Goal: Information Seeking & Learning: Learn about a topic

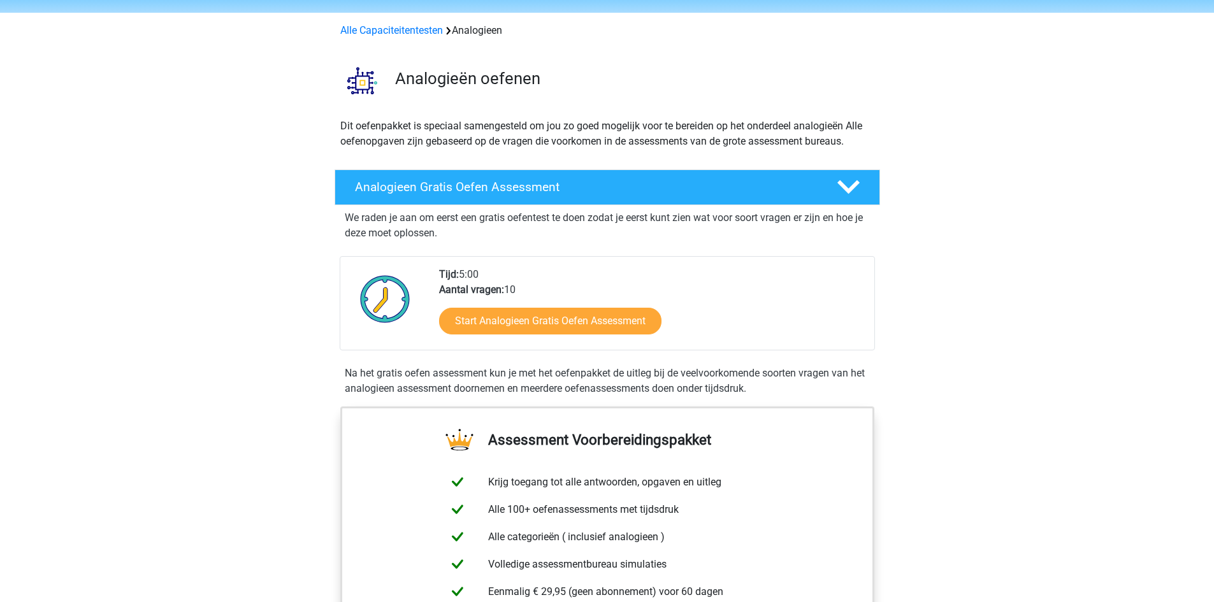
scroll to position [64, 0]
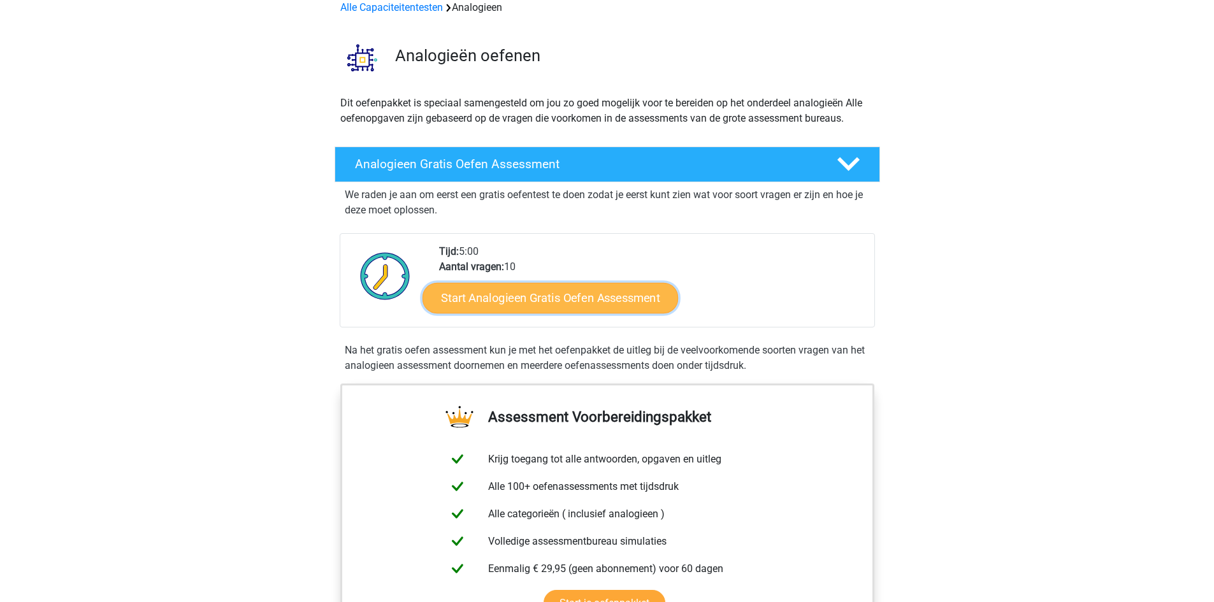
click at [580, 301] on link "Start Analogieen Gratis Oefen Assessment" at bounding box center [551, 297] width 256 height 31
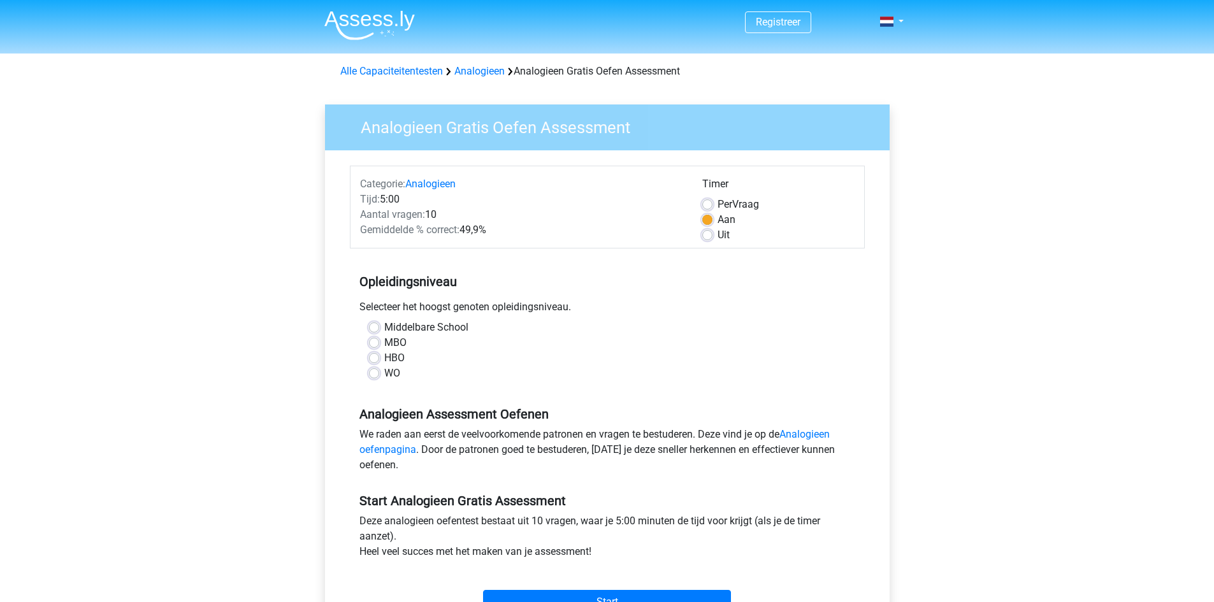
click at [384, 345] on label "MBO" at bounding box center [395, 342] width 22 height 15
click at [377, 345] on input "MBO" at bounding box center [374, 341] width 10 height 13
radio input "true"
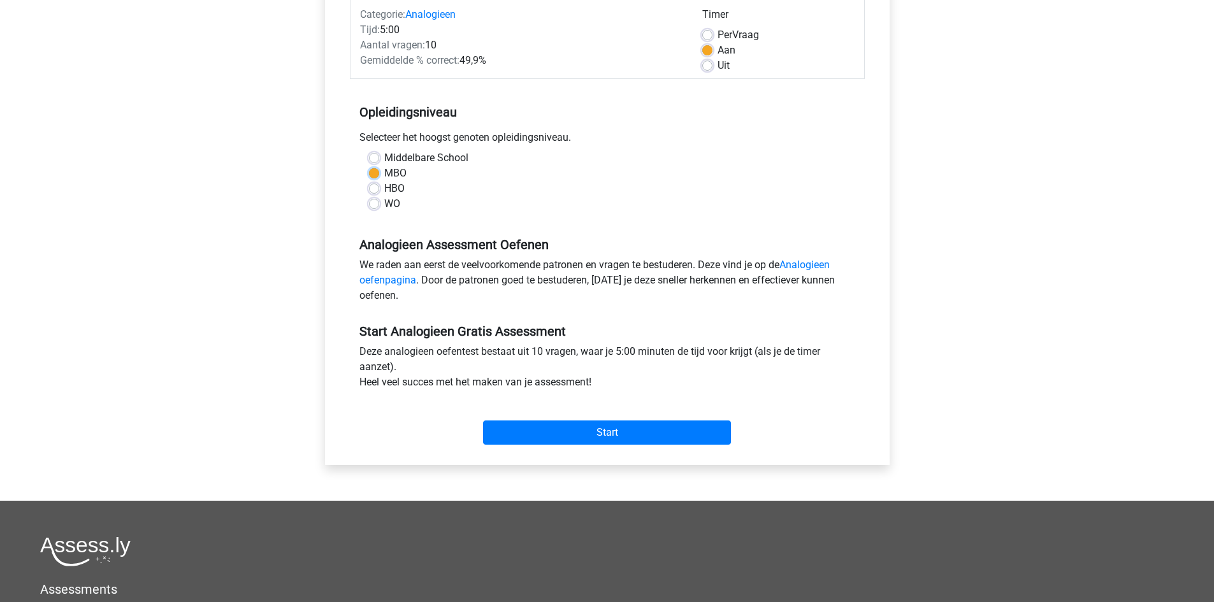
scroll to position [191, 0]
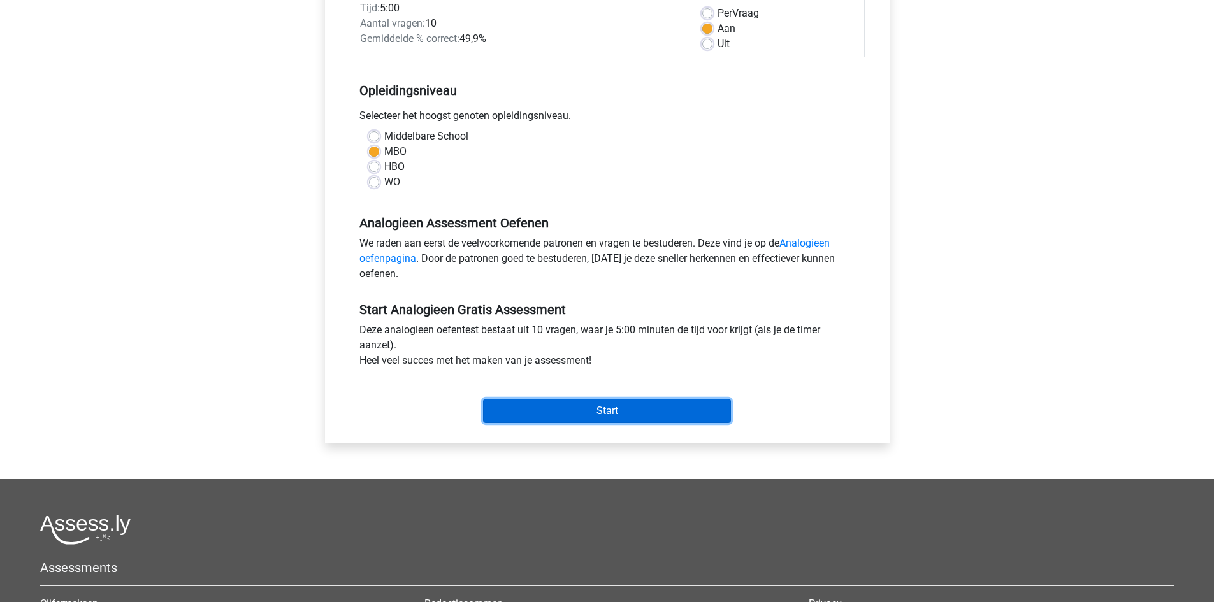
click at [621, 416] on input "Start" at bounding box center [607, 411] width 248 height 24
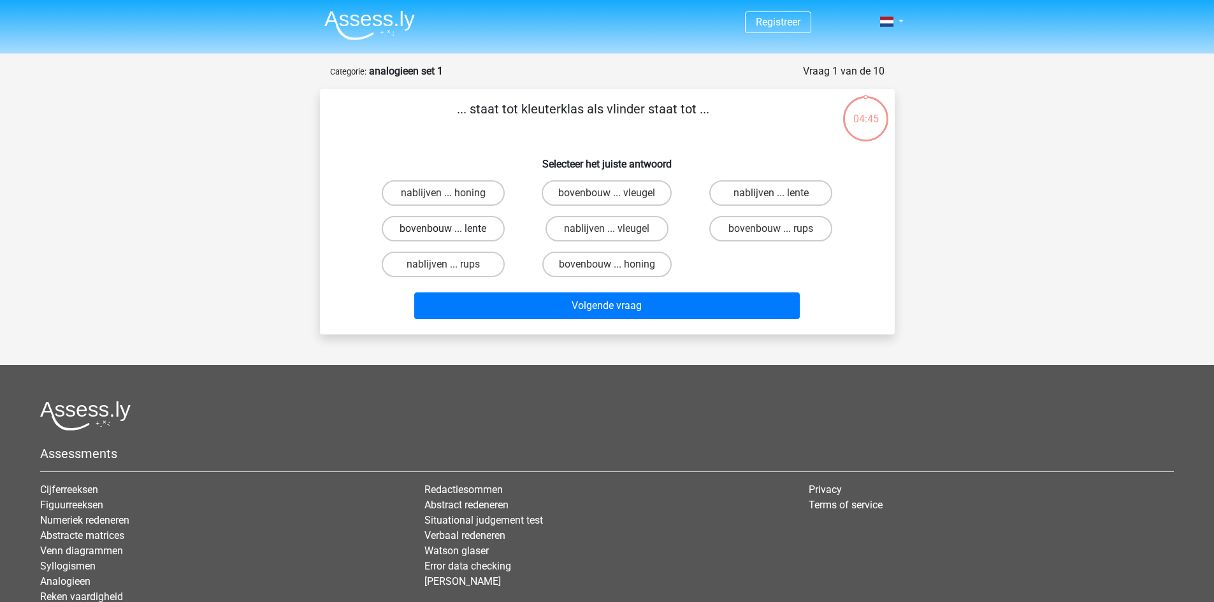
click at [437, 233] on label "bovenbouw ... lente" at bounding box center [443, 228] width 123 height 25
click at [443, 233] on input "bovenbouw ... lente" at bounding box center [447, 233] width 8 height 8
radio input "true"
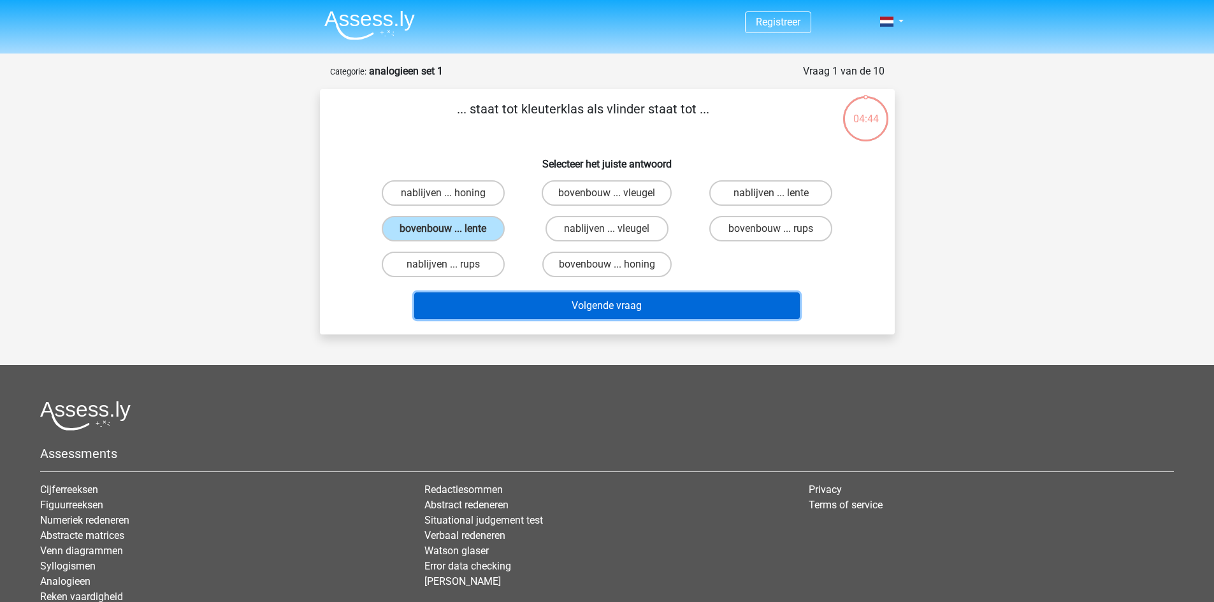
click at [580, 307] on button "Volgende vraag" at bounding box center [607, 306] width 386 height 27
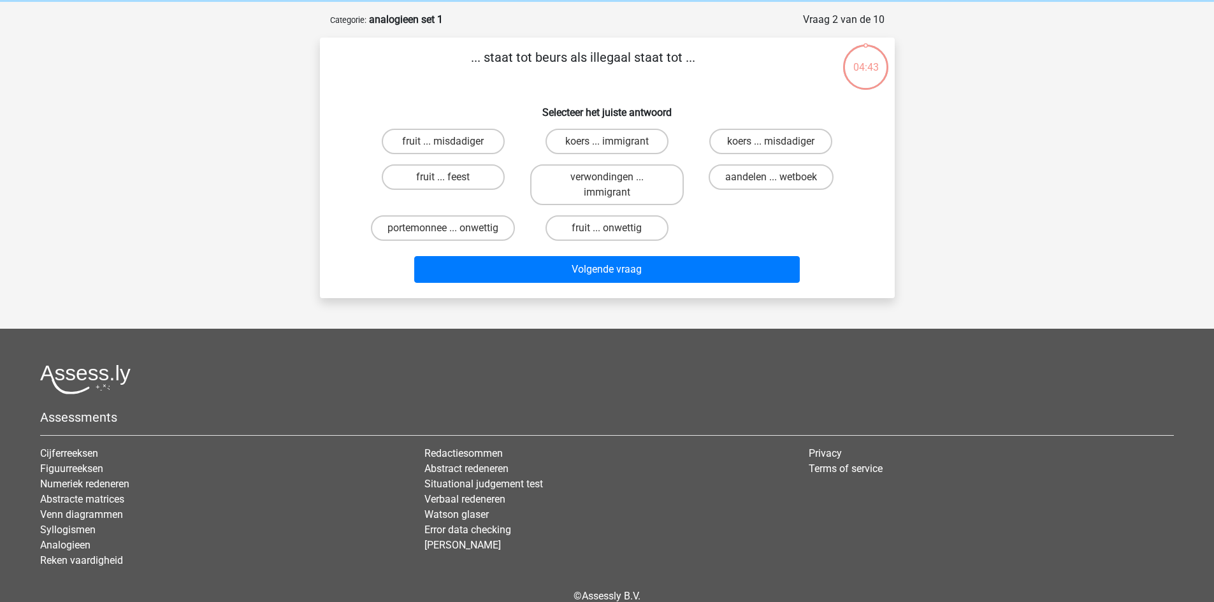
scroll to position [64, 0]
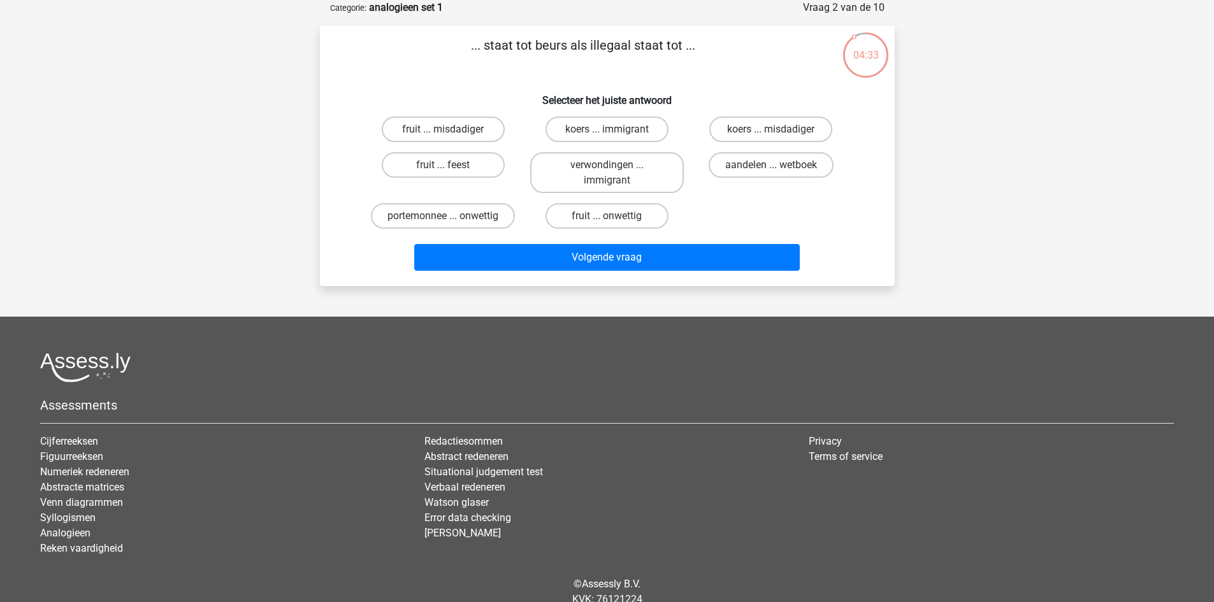
click at [446, 219] on input "portemonnee ... onwettig" at bounding box center [447, 220] width 8 height 8
radio input "true"
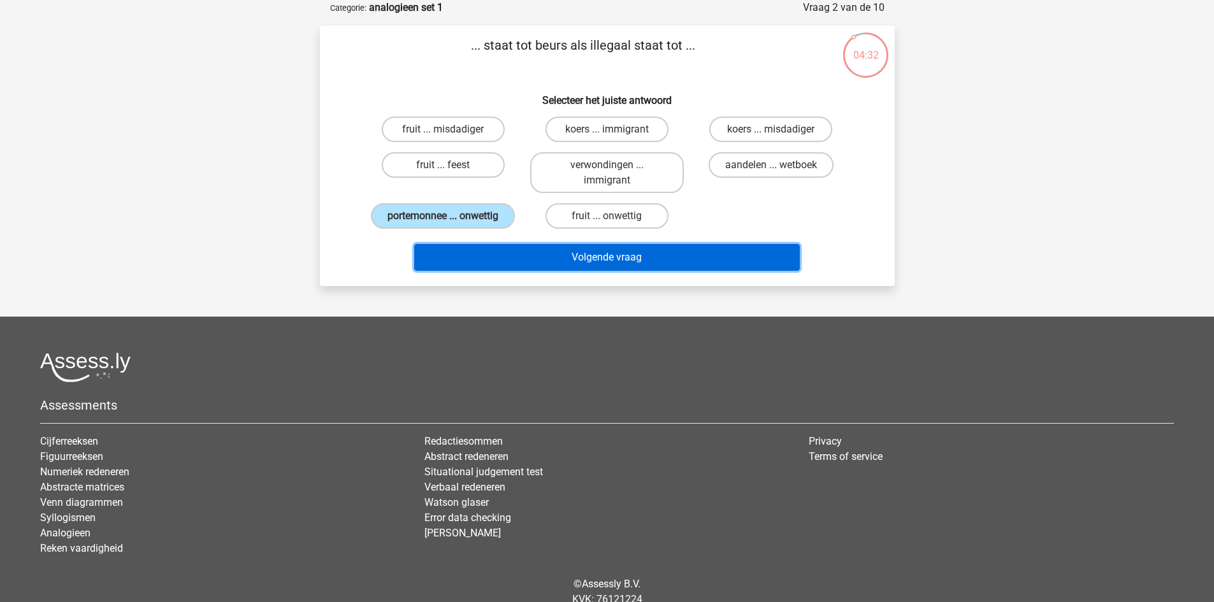
click at [570, 252] on button "Volgende vraag" at bounding box center [607, 257] width 386 height 27
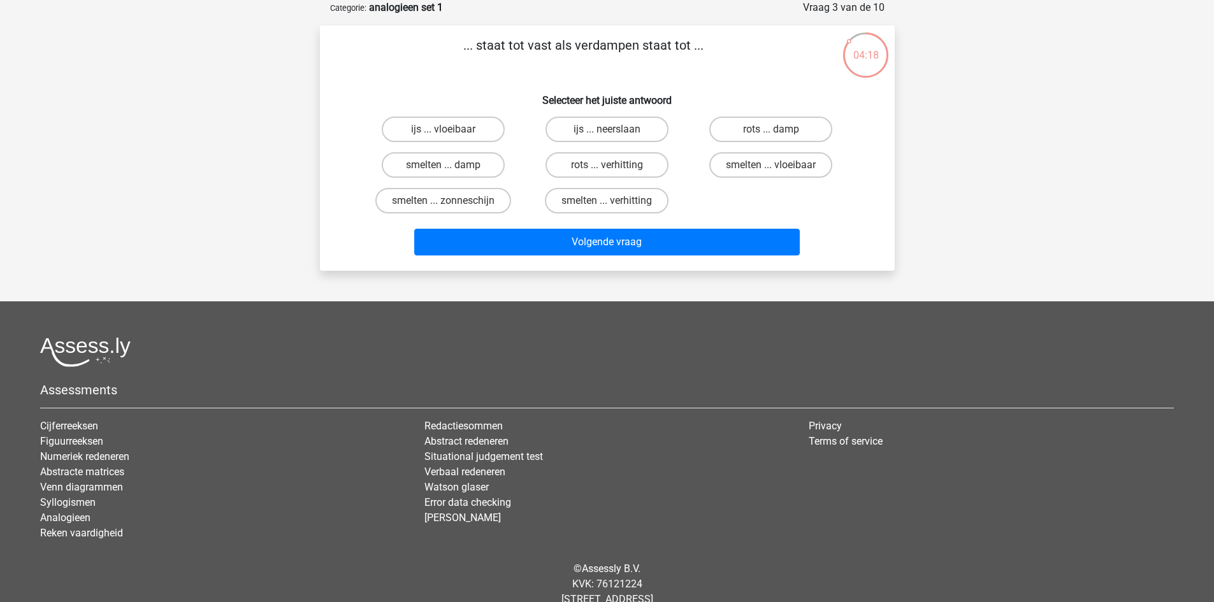
click at [447, 166] on input "smelten ... damp" at bounding box center [447, 169] width 8 height 8
radio input "true"
click at [458, 134] on label "ijs ... vloeibaar" at bounding box center [443, 129] width 123 height 25
click at [451, 134] on input "ijs ... vloeibaar" at bounding box center [447, 133] width 8 height 8
radio input "true"
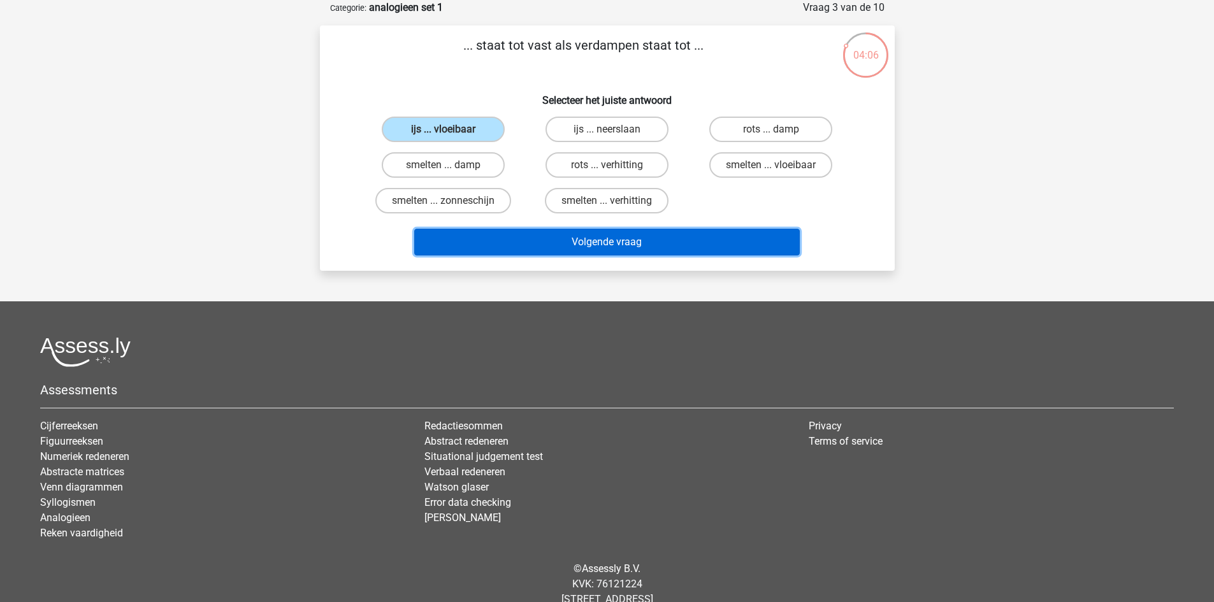
click at [591, 238] on button "Volgende vraag" at bounding box center [607, 242] width 386 height 27
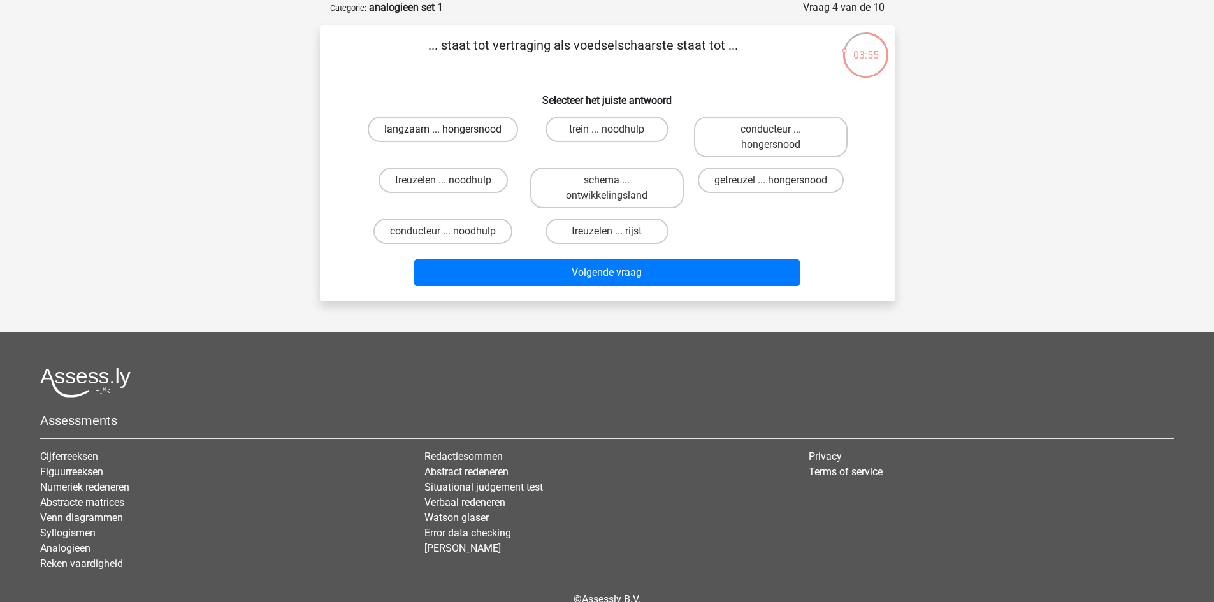
click at [464, 134] on label "langzaam ... hongersnood" at bounding box center [443, 129] width 150 height 25
click at [451, 134] on input "langzaam ... hongersnood" at bounding box center [447, 133] width 8 height 8
radio input "true"
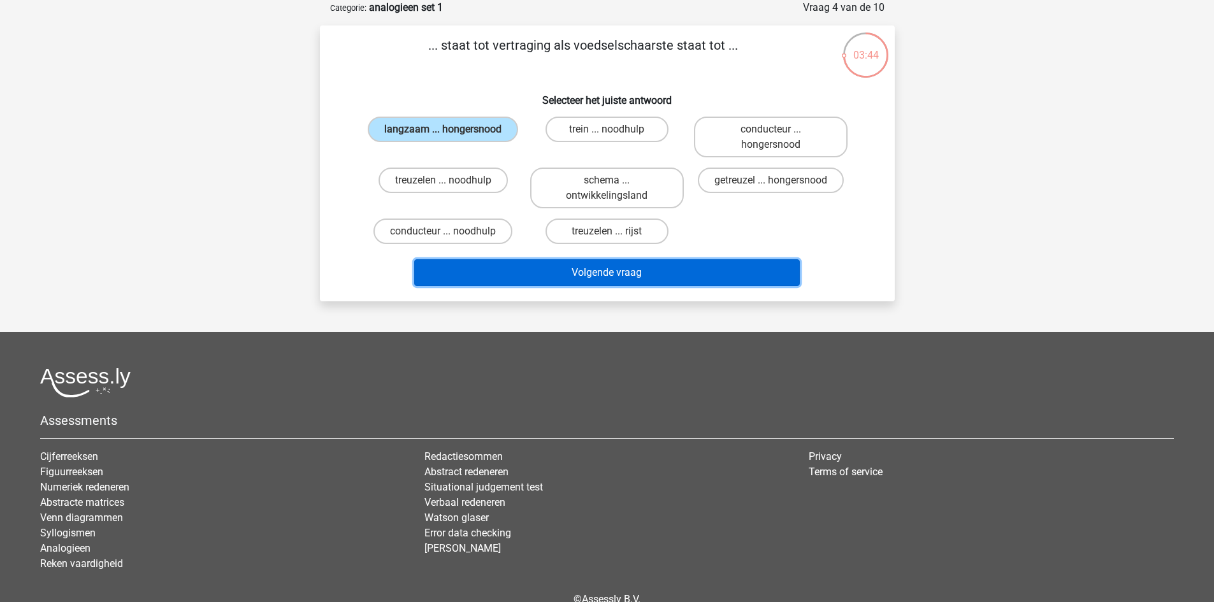
click at [621, 274] on button "Volgende vraag" at bounding box center [607, 272] width 386 height 27
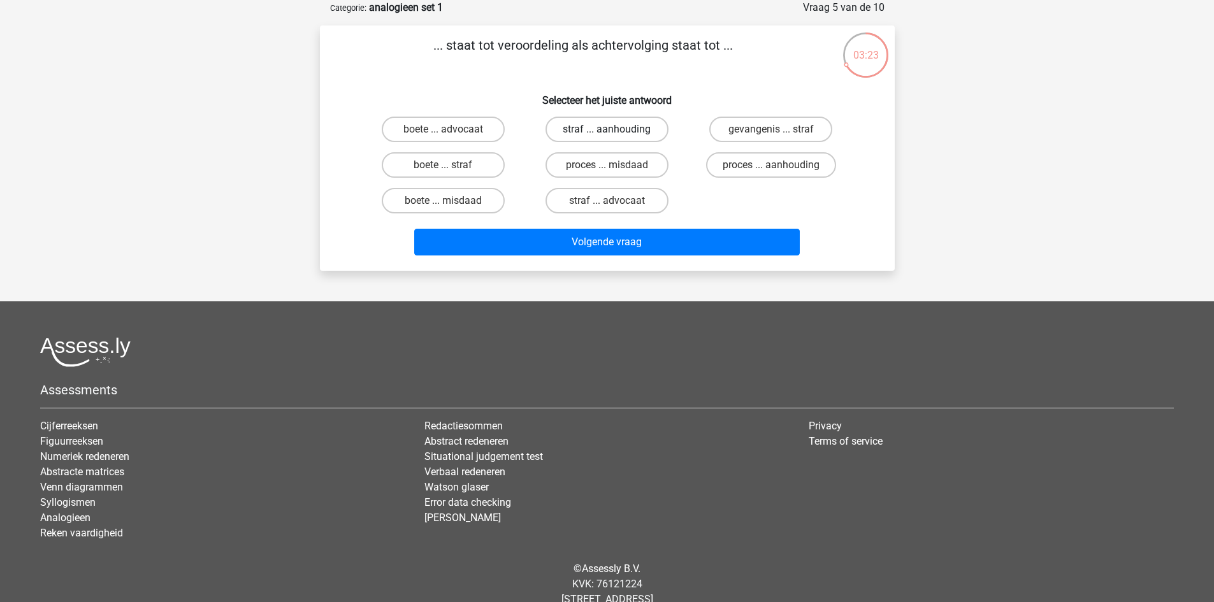
click at [618, 133] on label "straf ... aanhouding" at bounding box center [607, 129] width 123 height 25
click at [615, 133] on input "straf ... aanhouding" at bounding box center [611, 133] width 8 height 8
radio input "true"
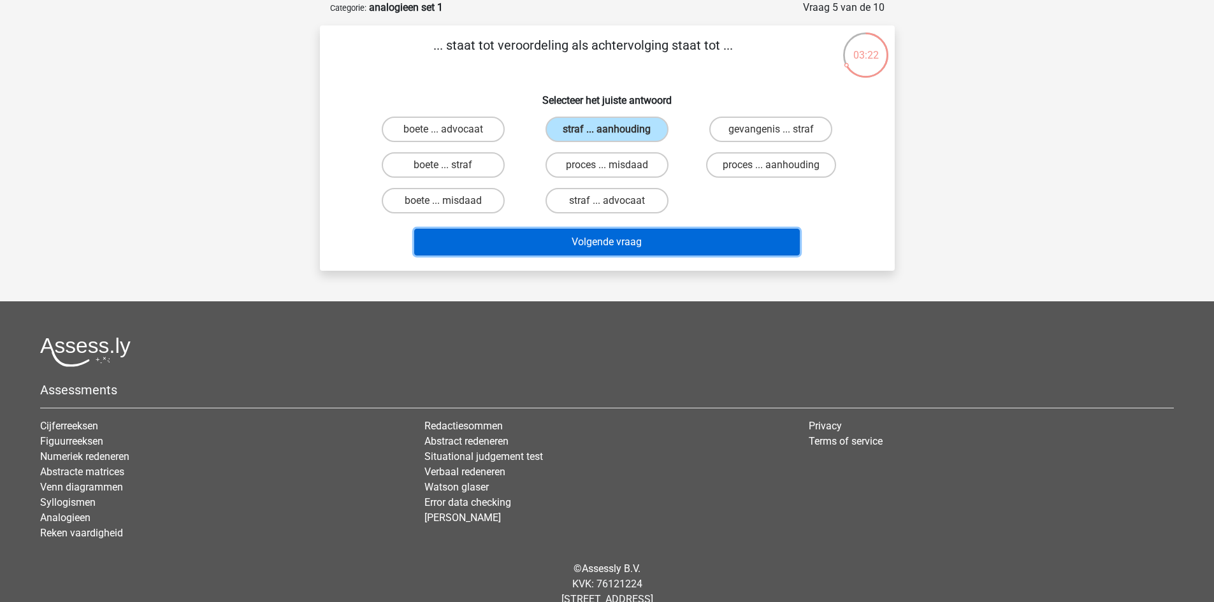
click at [630, 245] on button "Volgende vraag" at bounding box center [607, 242] width 386 height 27
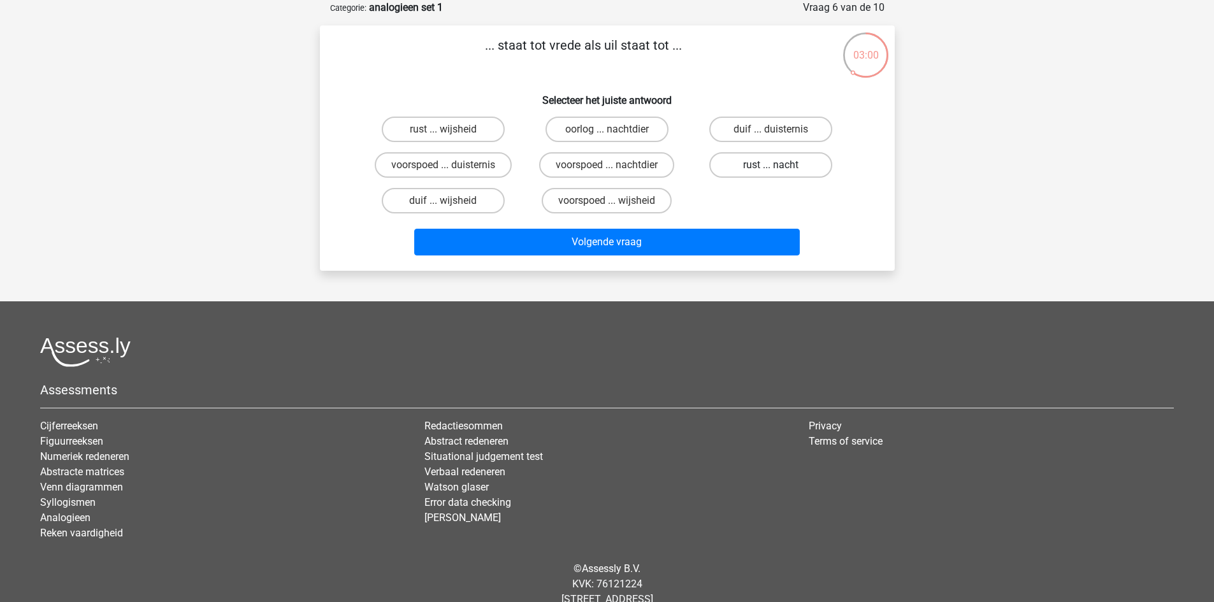
click at [744, 166] on label "rust ... nacht" at bounding box center [770, 164] width 123 height 25
click at [771, 166] on input "rust ... nacht" at bounding box center [775, 169] width 8 height 8
radio input "true"
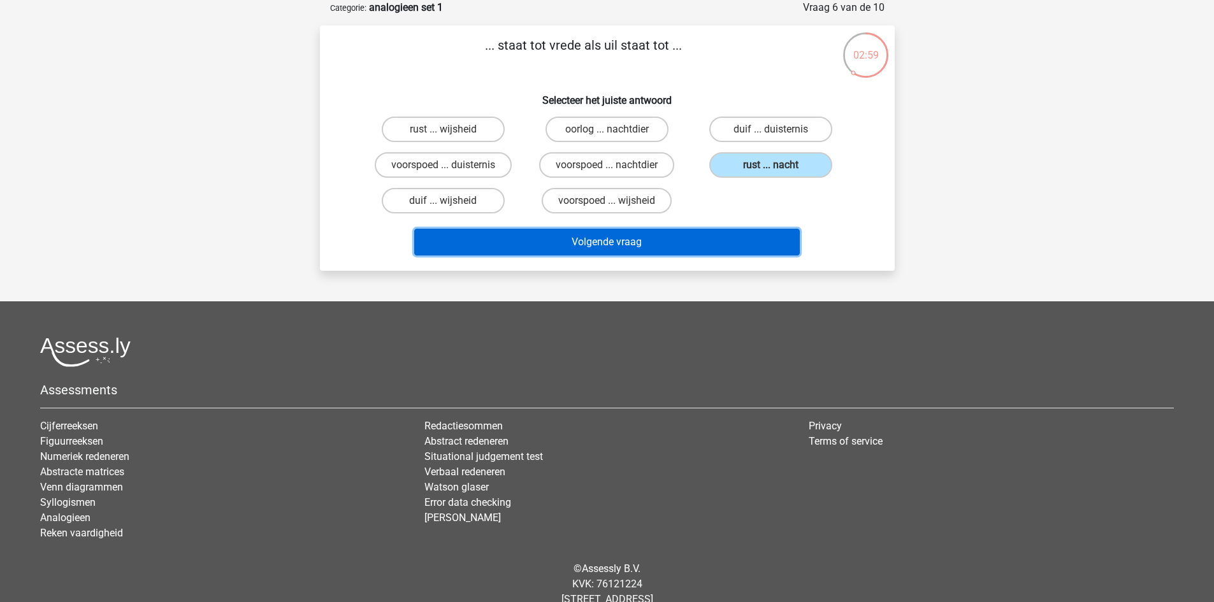
click at [702, 241] on button "Volgende vraag" at bounding box center [607, 242] width 386 height 27
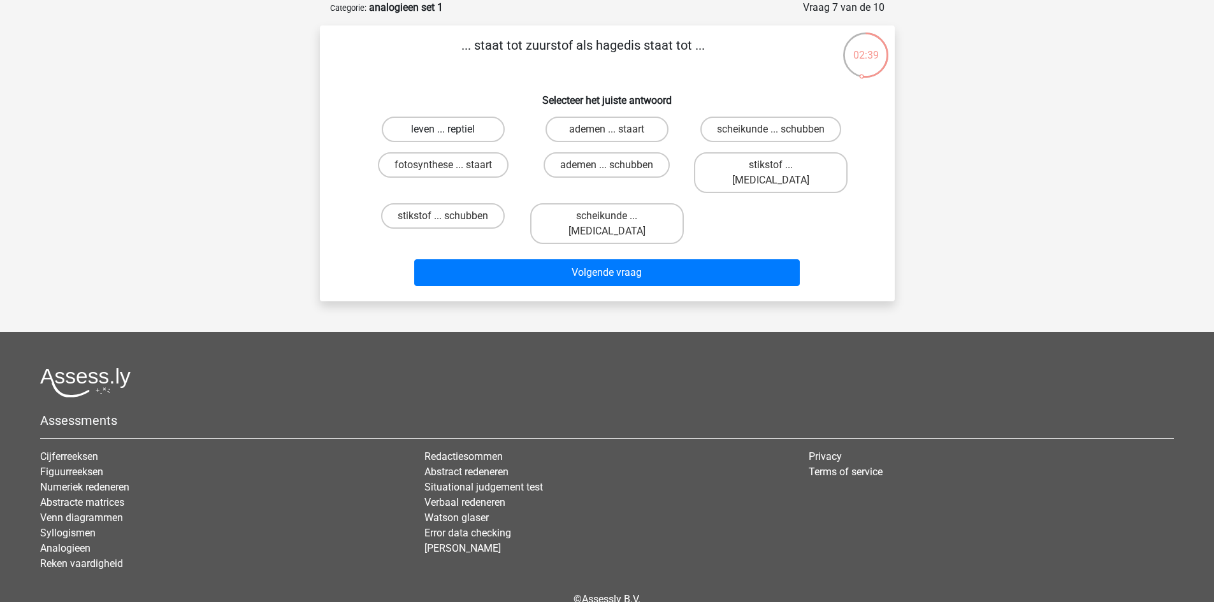
click at [453, 137] on label "leven ... reptiel" at bounding box center [443, 129] width 123 height 25
click at [451, 137] on input "leven ... reptiel" at bounding box center [447, 133] width 8 height 8
radio input "true"
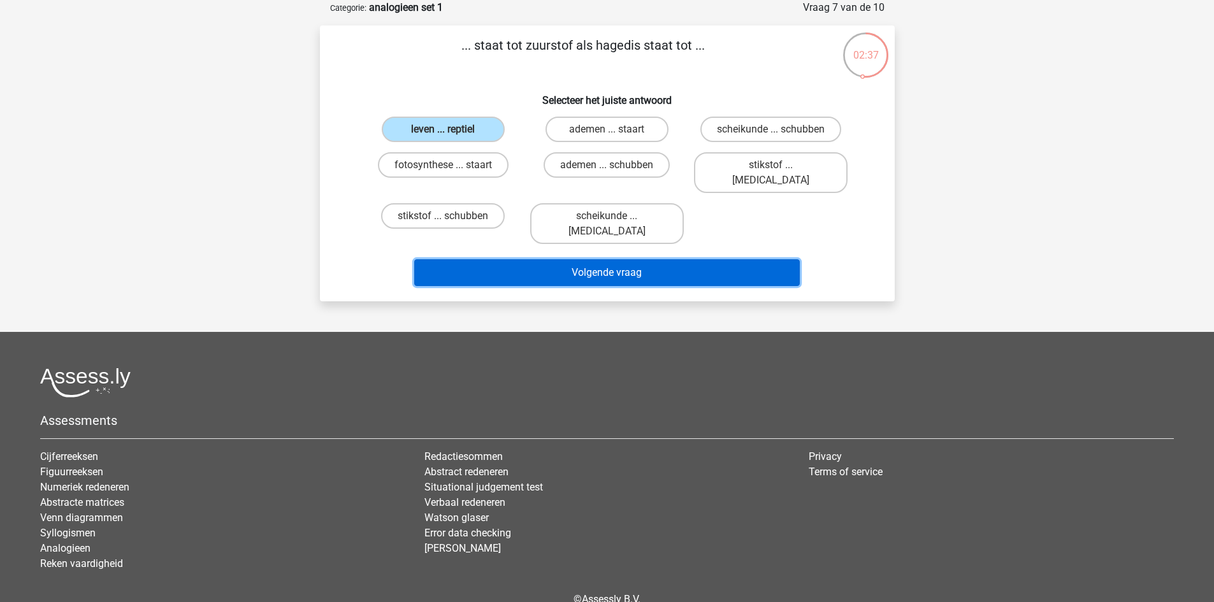
click at [592, 259] on button "Volgende vraag" at bounding box center [607, 272] width 386 height 27
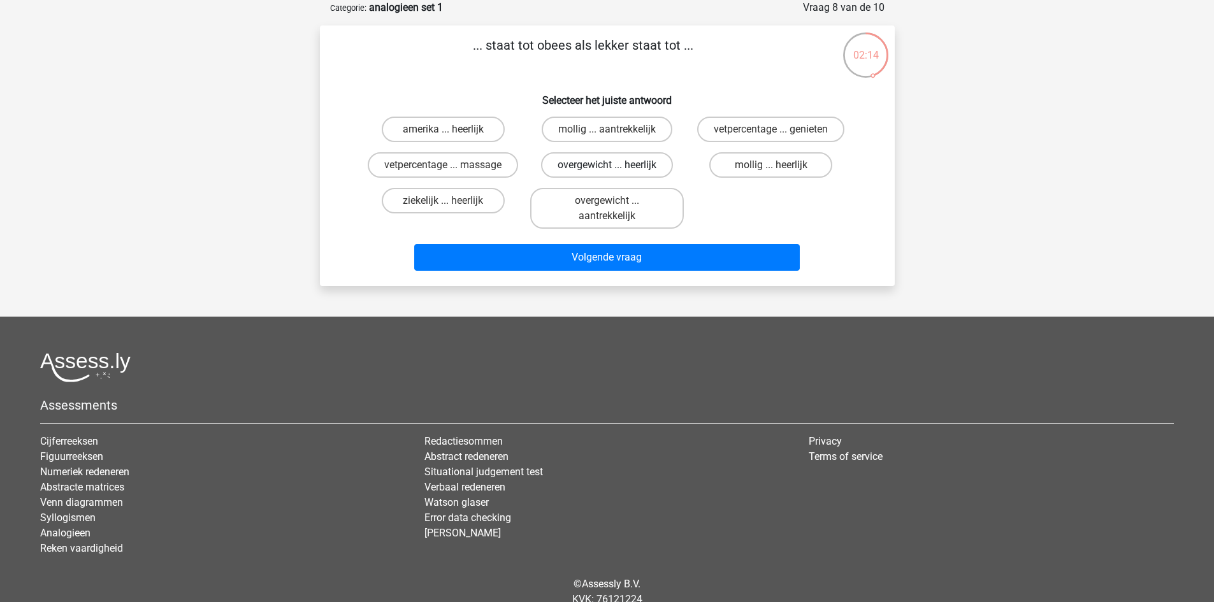
click at [620, 166] on label "overgewicht ... heerlijk" at bounding box center [607, 164] width 132 height 25
click at [615, 166] on input "overgewicht ... heerlijk" at bounding box center [611, 169] width 8 height 8
radio input "true"
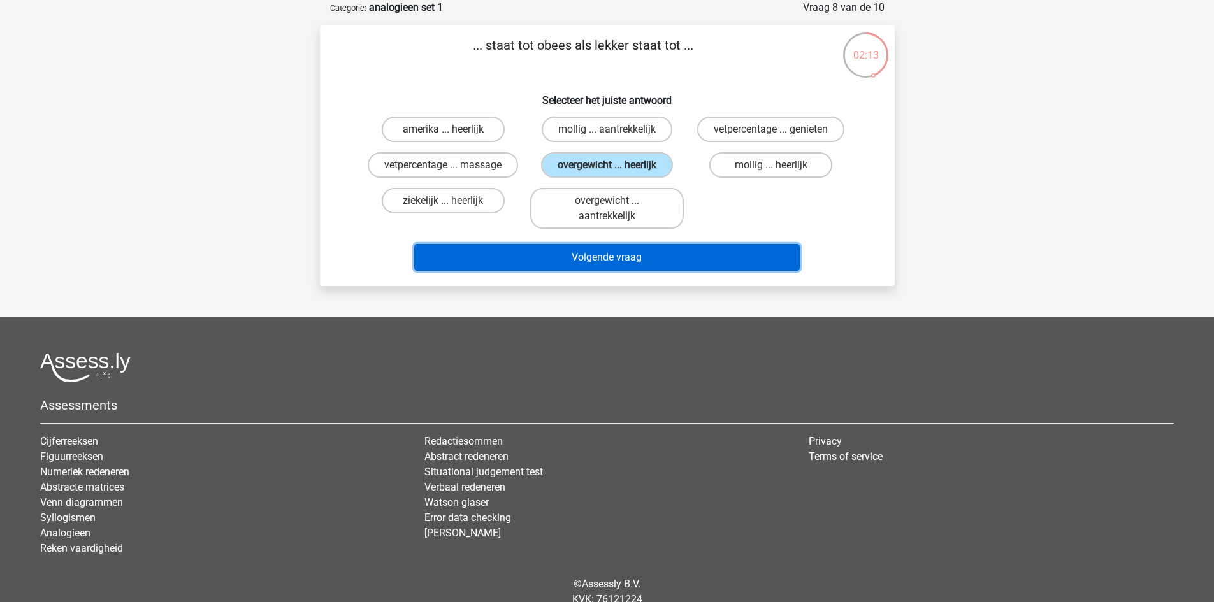
click at [635, 246] on button "Volgende vraag" at bounding box center [607, 257] width 386 height 27
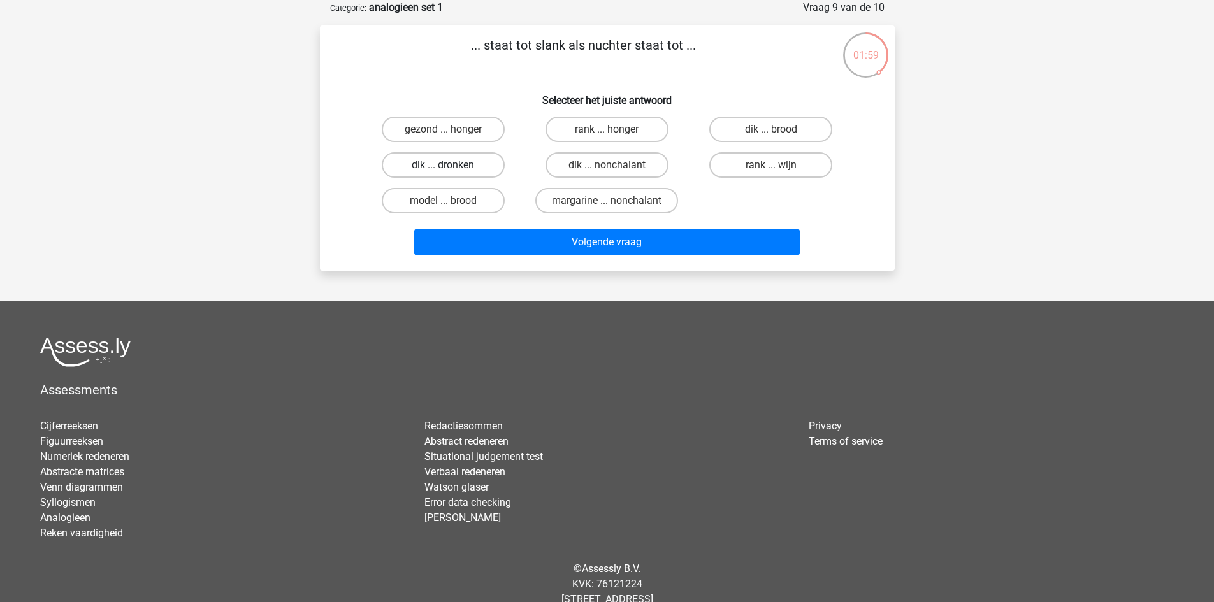
click at [457, 172] on label "dik ... dronken" at bounding box center [443, 164] width 123 height 25
click at [451, 172] on input "dik ... dronken" at bounding box center [447, 169] width 8 height 8
radio input "true"
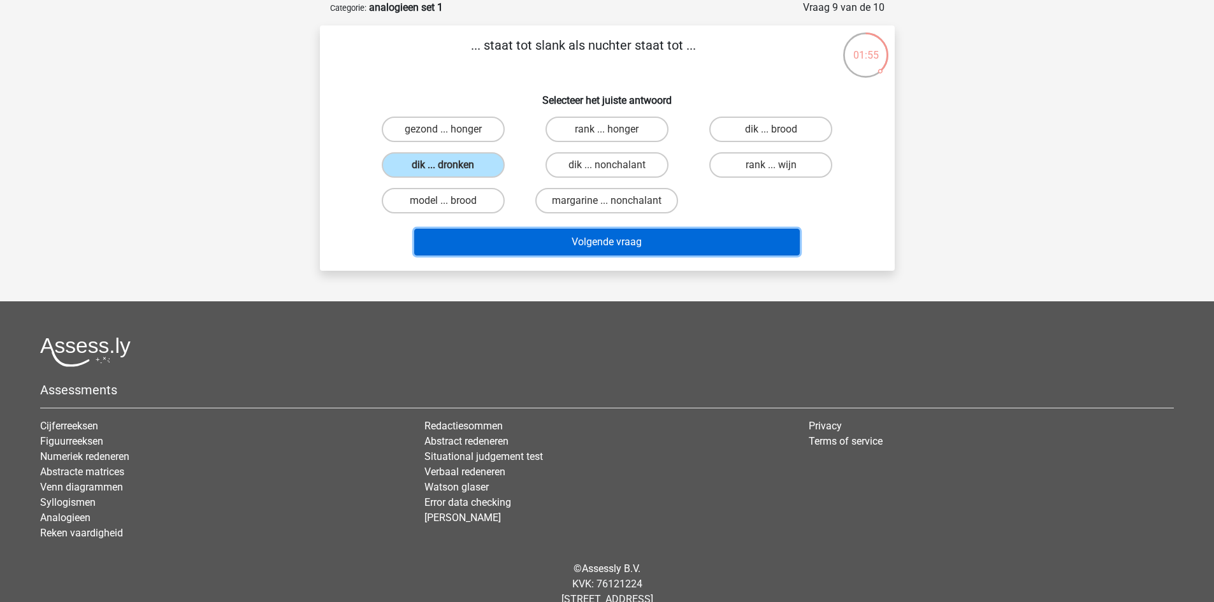
click at [611, 249] on button "Volgende vraag" at bounding box center [607, 242] width 386 height 27
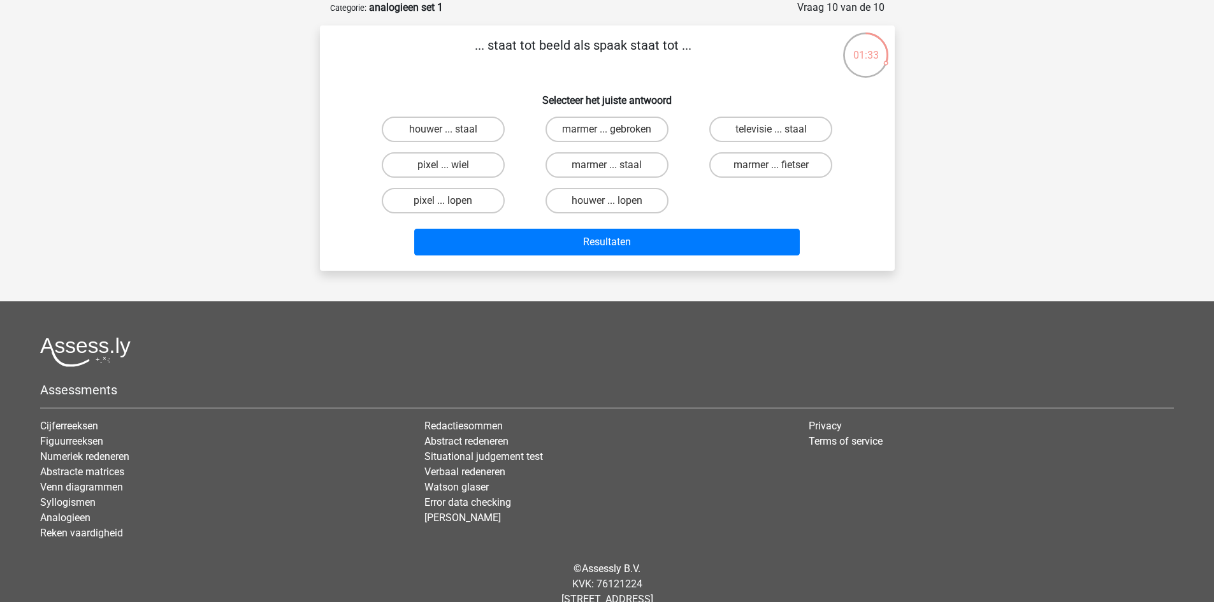
click at [612, 168] on input "marmer ... staal" at bounding box center [611, 169] width 8 height 8
radio input "true"
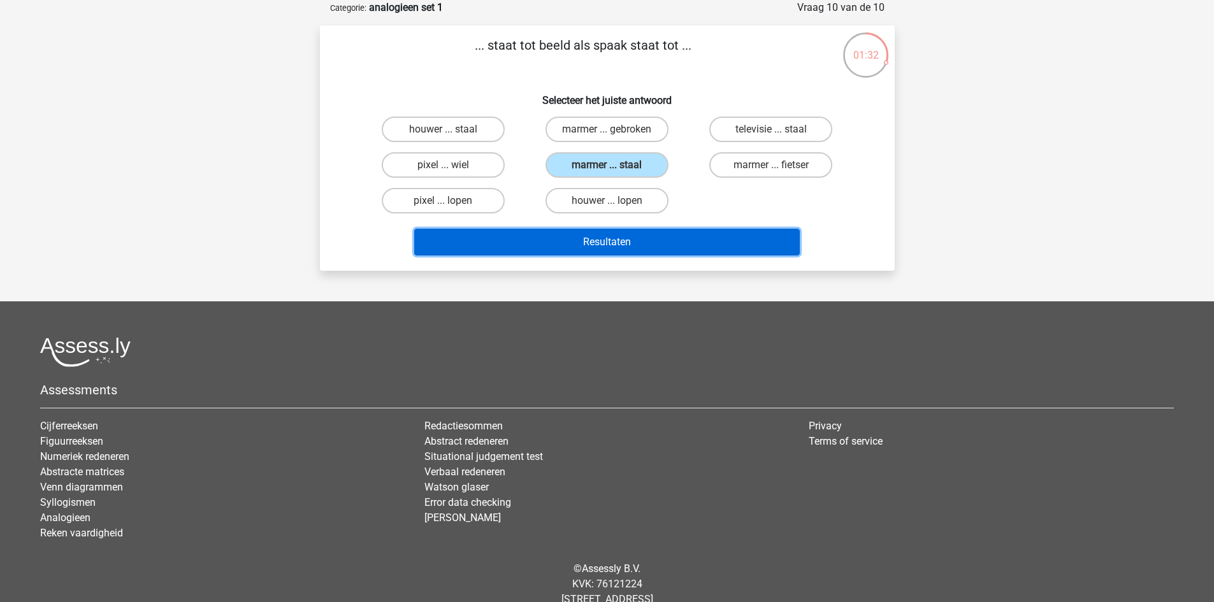
click at [634, 244] on button "Resultaten" at bounding box center [607, 242] width 386 height 27
